Goal: Navigation & Orientation: Find specific page/section

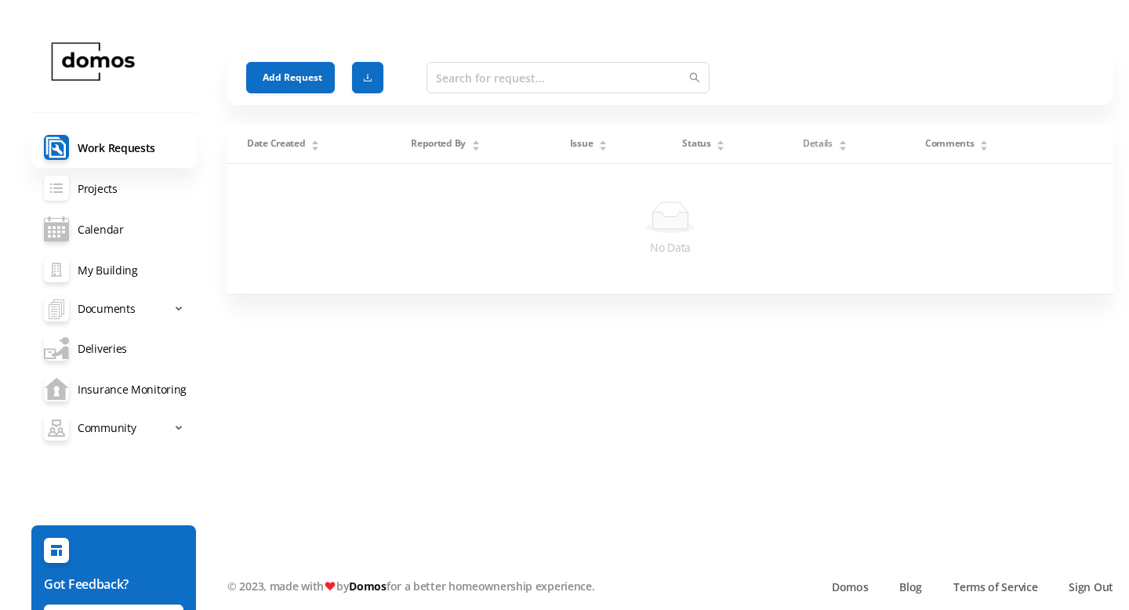
click at [103, 184] on link "Projects" at bounding box center [113, 188] width 165 height 41
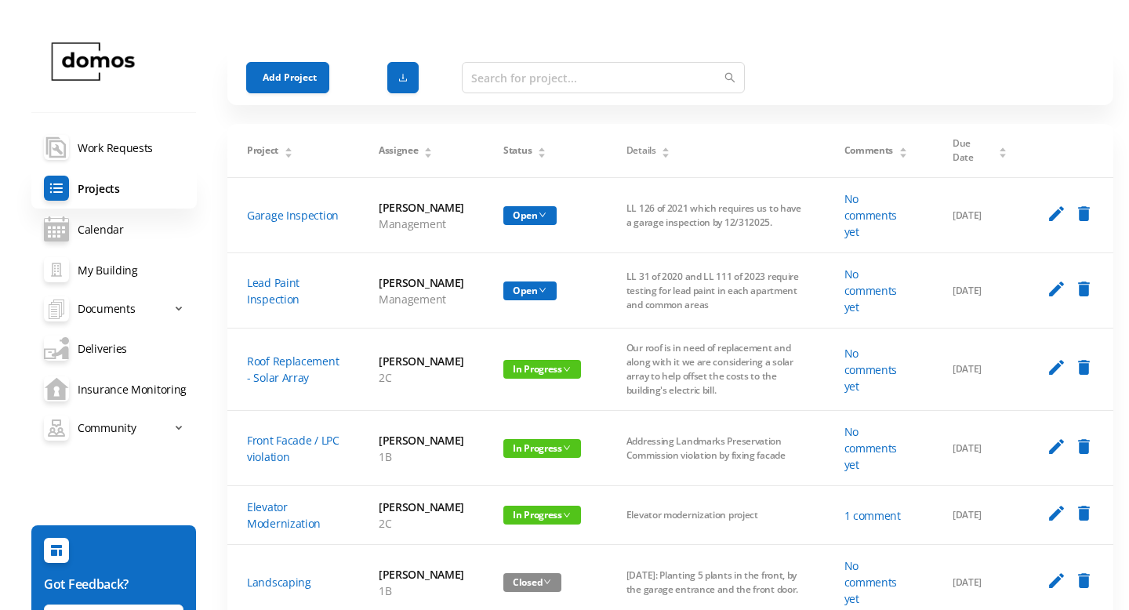
click at [106, 149] on link "maintenance-documents Work Requests" at bounding box center [113, 147] width 165 height 41
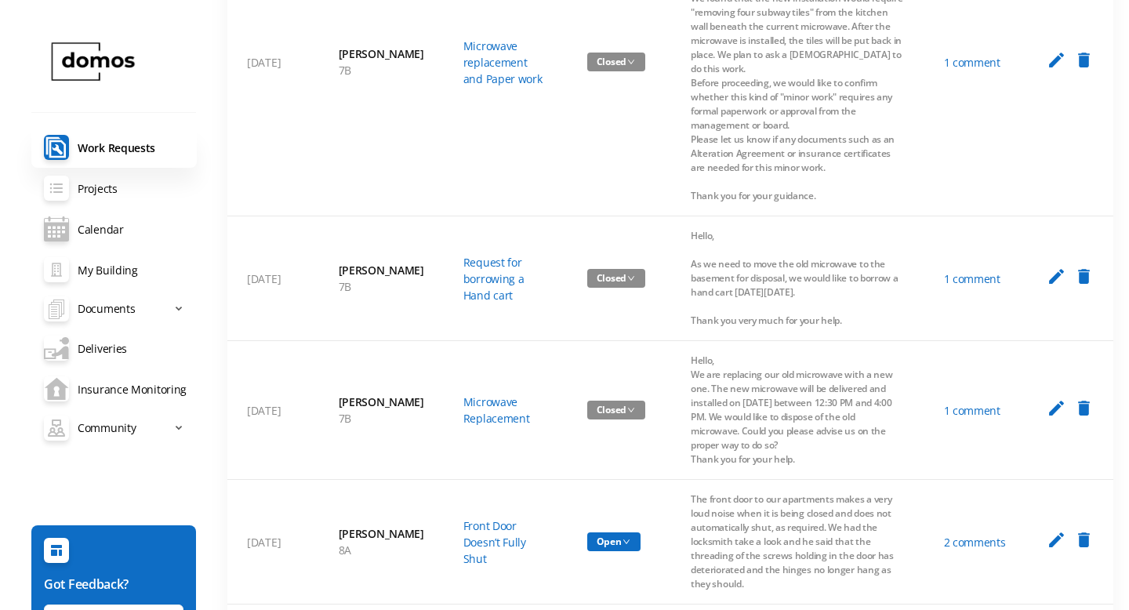
scroll to position [401, 0]
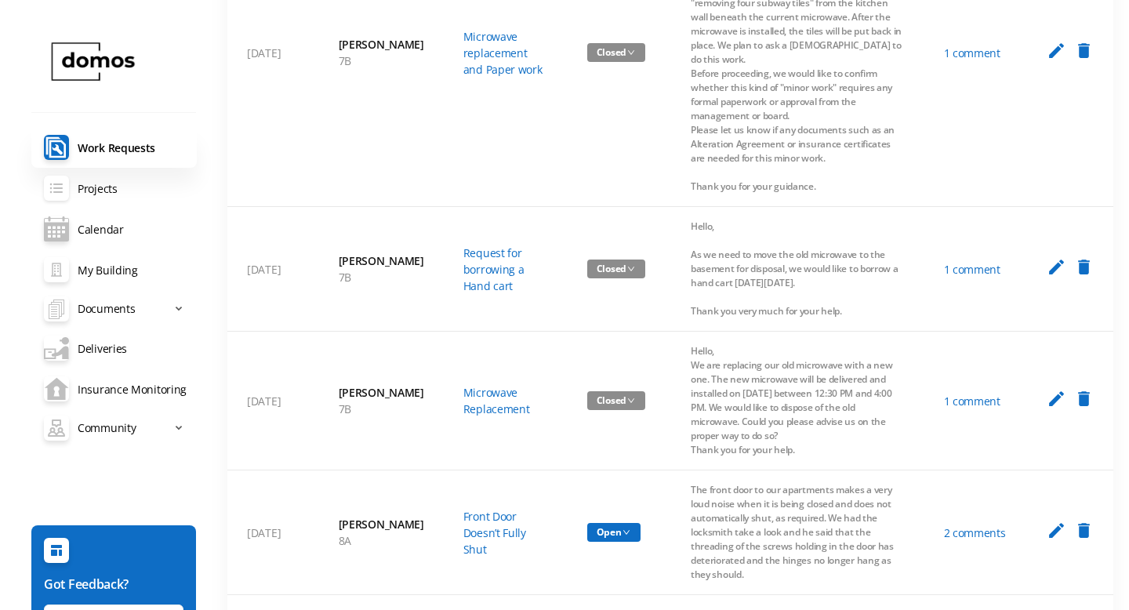
click at [111, 194] on link "Projects" at bounding box center [113, 188] width 165 height 41
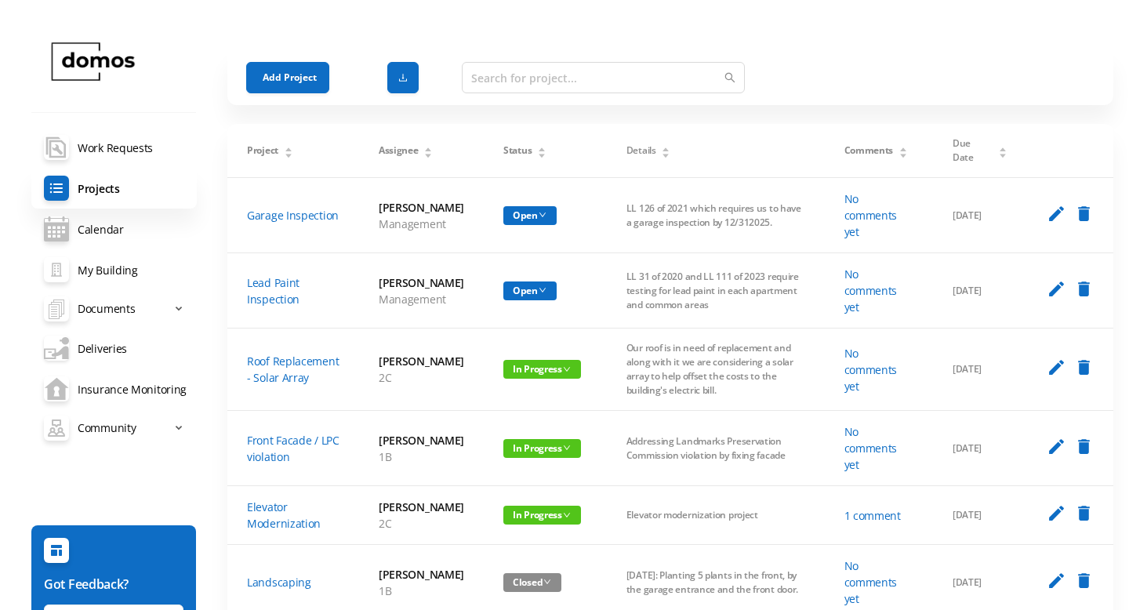
click at [96, 345] on link "Deliveries" at bounding box center [113, 348] width 165 height 41
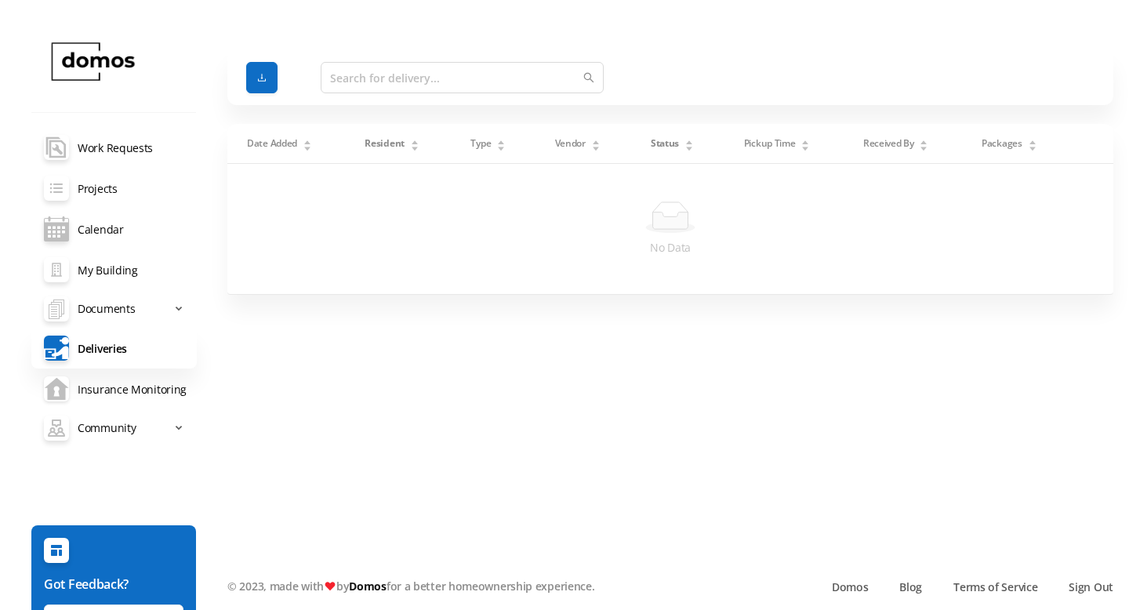
click at [99, 385] on link "Insurance Monitoring" at bounding box center [113, 388] width 165 height 41
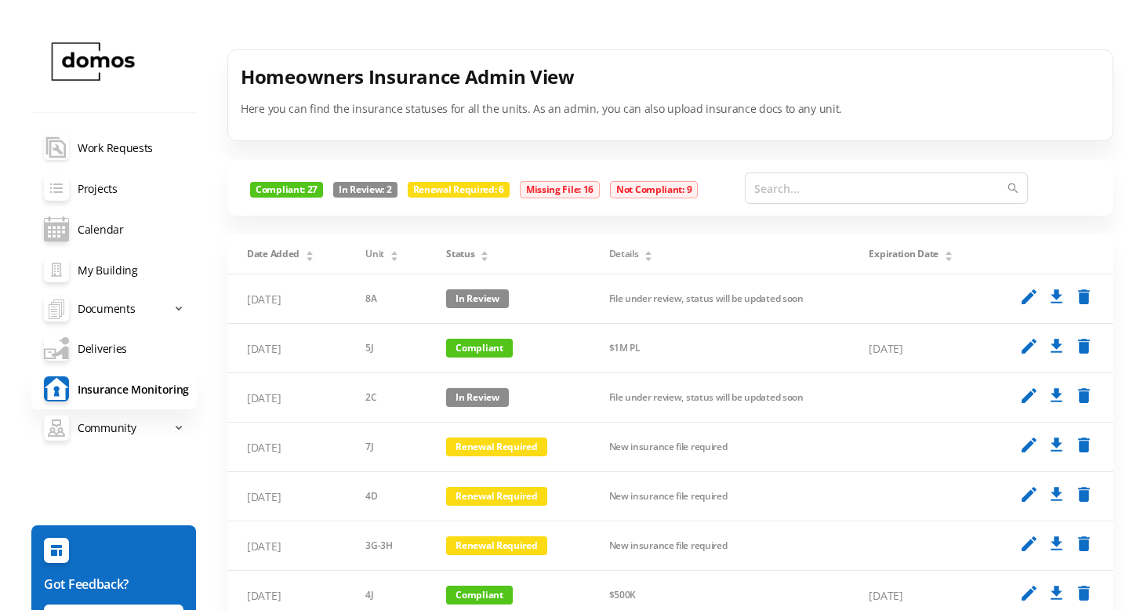
click at [113, 147] on link "maintenance-documents Work Requests" at bounding box center [113, 147] width 165 height 41
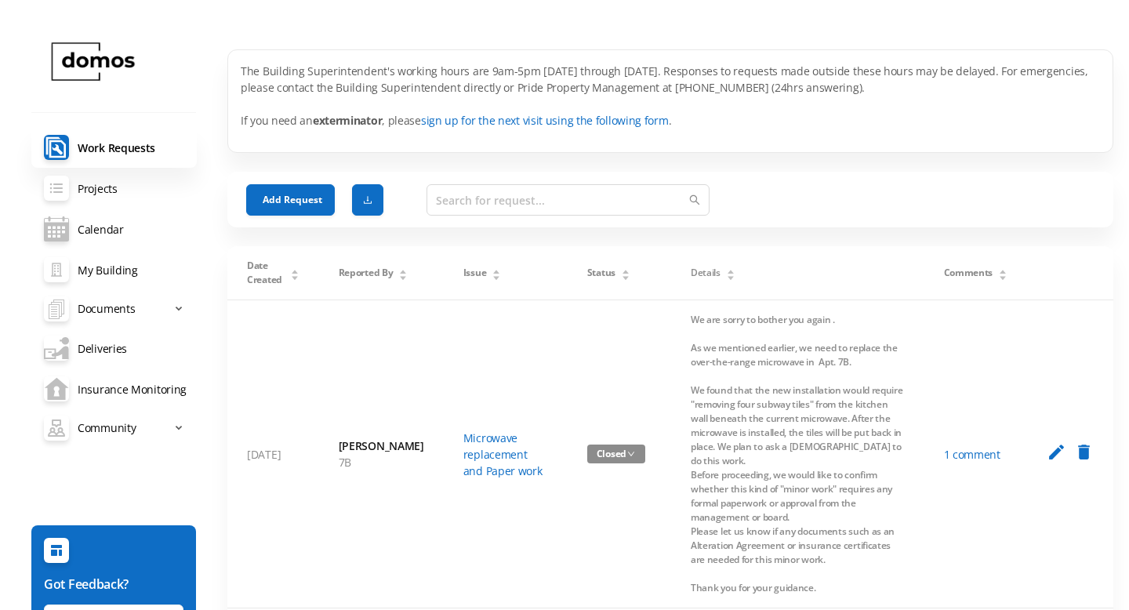
click at [463, 80] on p "The Building Superintendent's working hours are 9am-5pm Monday through Friday. …" at bounding box center [670, 96] width 859 height 66
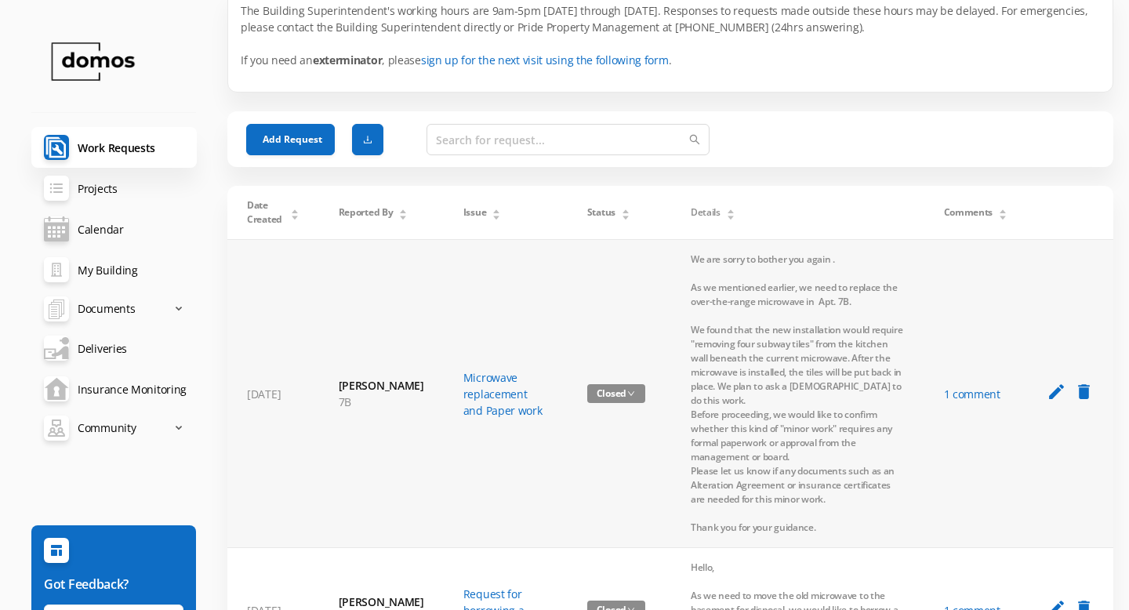
scroll to position [67, 0]
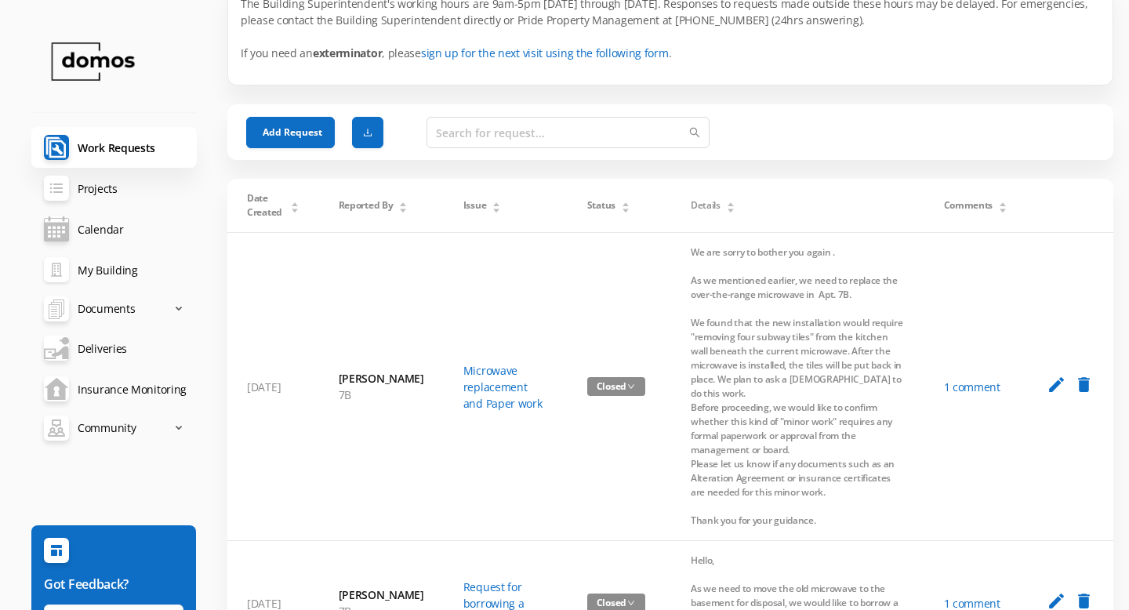
click at [108, 273] on link "My Building" at bounding box center [113, 269] width 165 height 41
